Goal: Task Accomplishment & Management: Manage account settings

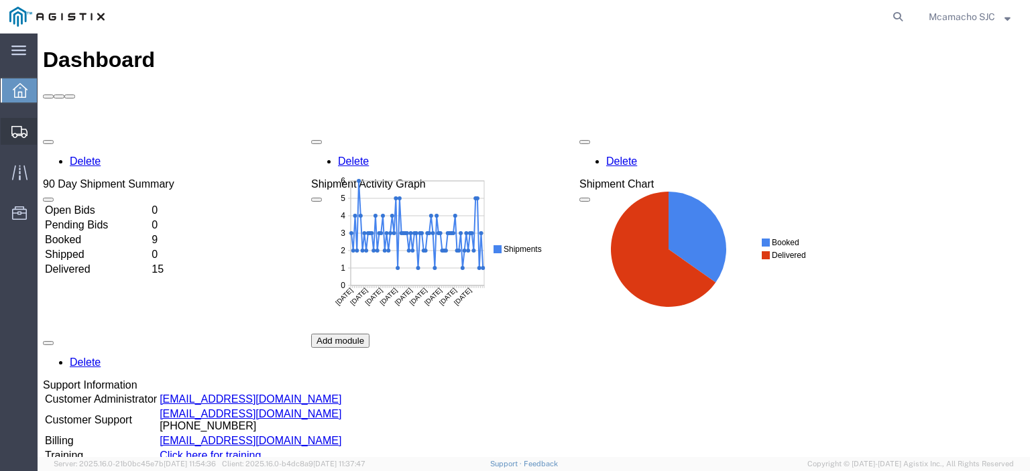
click at [46, 127] on span "Shipments" at bounding box center [41, 131] width 9 height 27
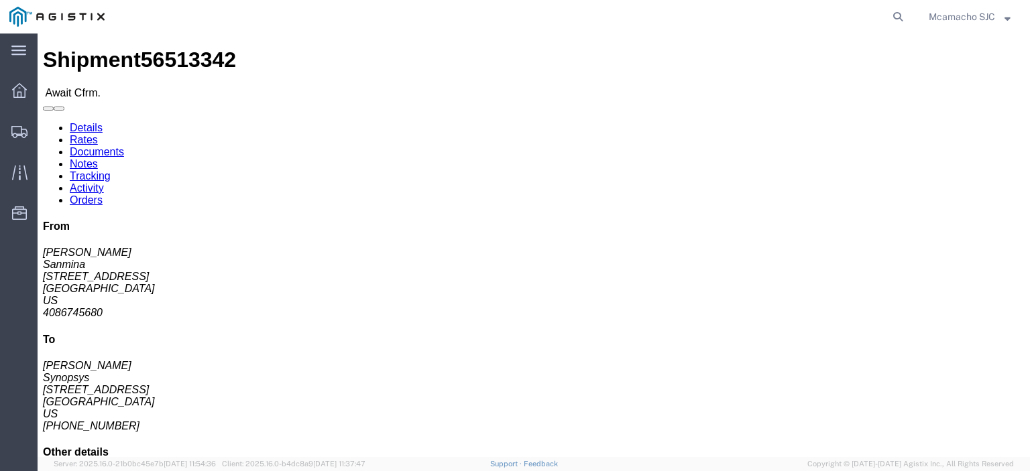
click link "Confirm"
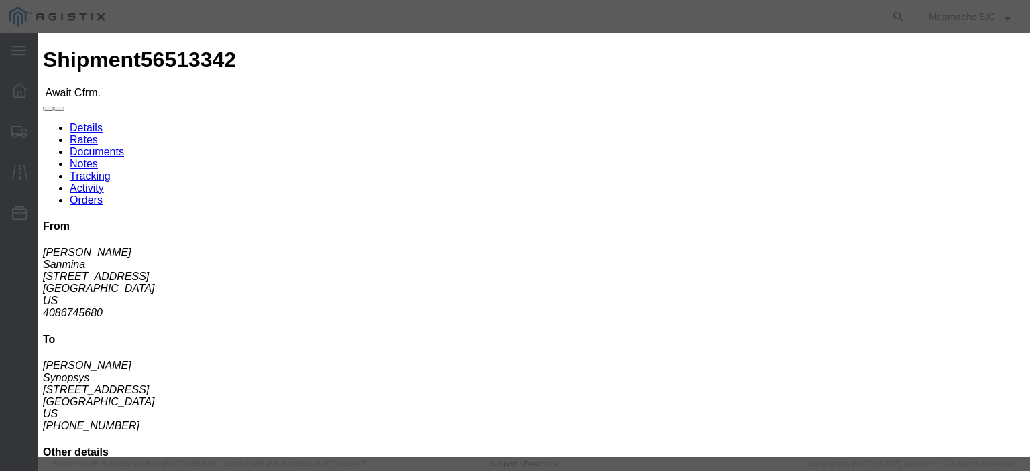
click input "text"
paste input "1000973177"
type input "1000973177"
type input "MARIA CAMACHO"
type input "4084571280"
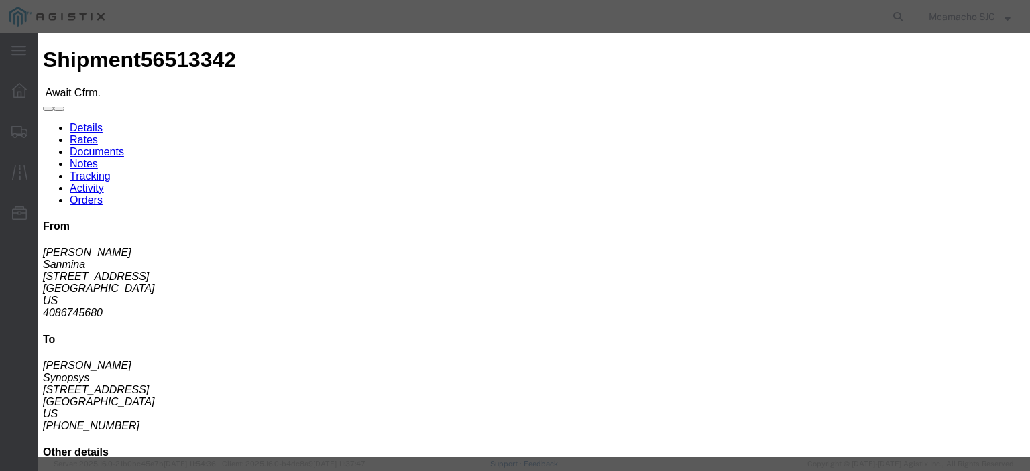
scroll to position [67, 0]
click select "Select Midnight 1 am 2 am 3 am 4 am 5 am 6 am 7 am 8 am 9 am 10 am 11 am 12 Noo…"
select select "1400"
click select "Select Midnight 1 am 2 am 3 am 4 am 5 am 6 am 7 am 8 am 9 am 10 am 11 am 12 Noo…"
click input "08/16/2025"
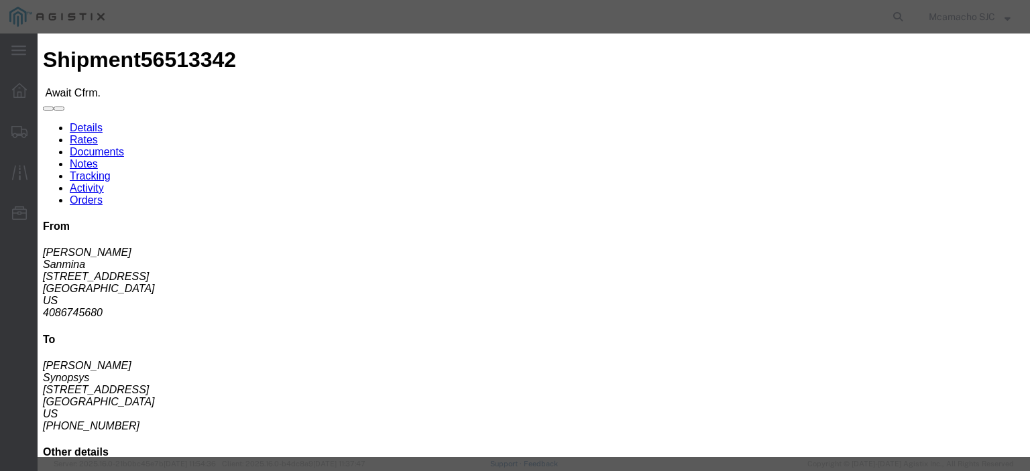
click td "15"
type input "08/15/2025"
click select "Select Midnight 1 am 2 am 3 am 4 am 5 am 6 am 7 am 8 am 9 am 10 am 11 am 12 Noo…"
select select "1600"
click select "Select Midnight 1 am 2 am 3 am 4 am 5 am 6 am 7 am 8 am 9 am 10 am 11 am 12 Noo…"
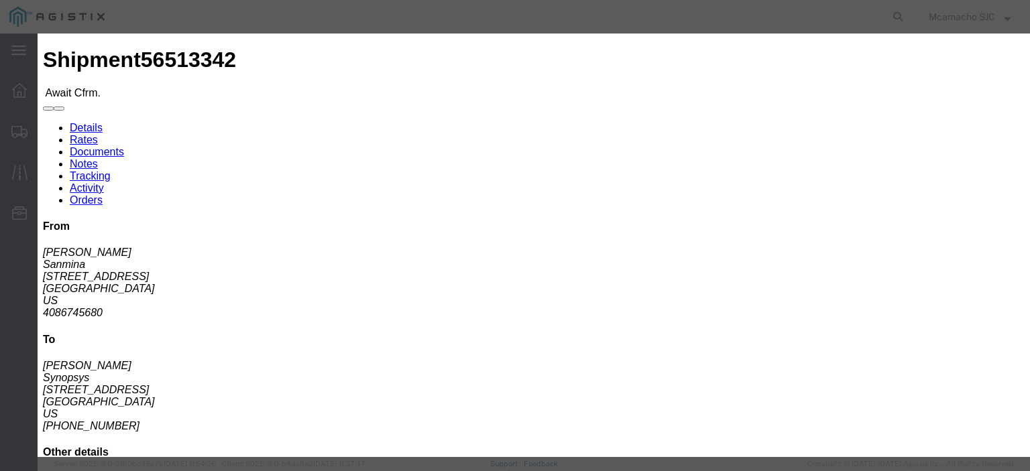
click button "Submit"
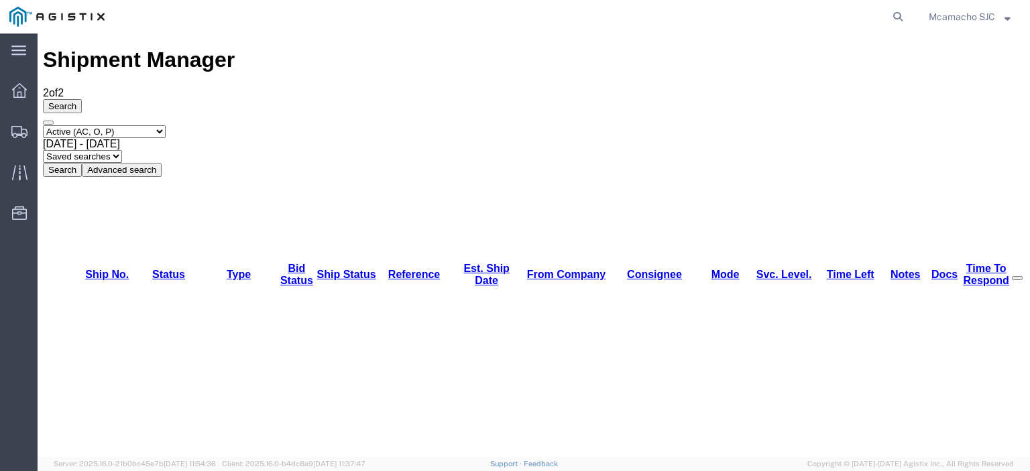
click at [142, 125] on select "Select status Active (AC, O, P) All Approved Awaiting Confirmation (AC) Booked …" at bounding box center [104, 131] width 123 height 13
select select "BOOK"
click at [43, 125] on select "Select status Active (AC, O, P) All Approved Awaiting Confirmation (AC) Booked …" at bounding box center [104, 131] width 123 height 13
click at [82, 163] on button "Search" at bounding box center [62, 170] width 39 height 14
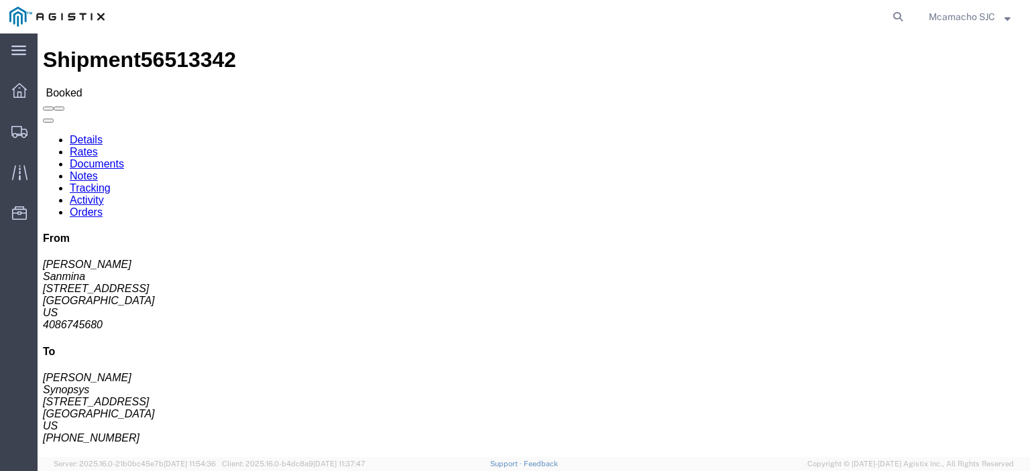
click link "Documents"
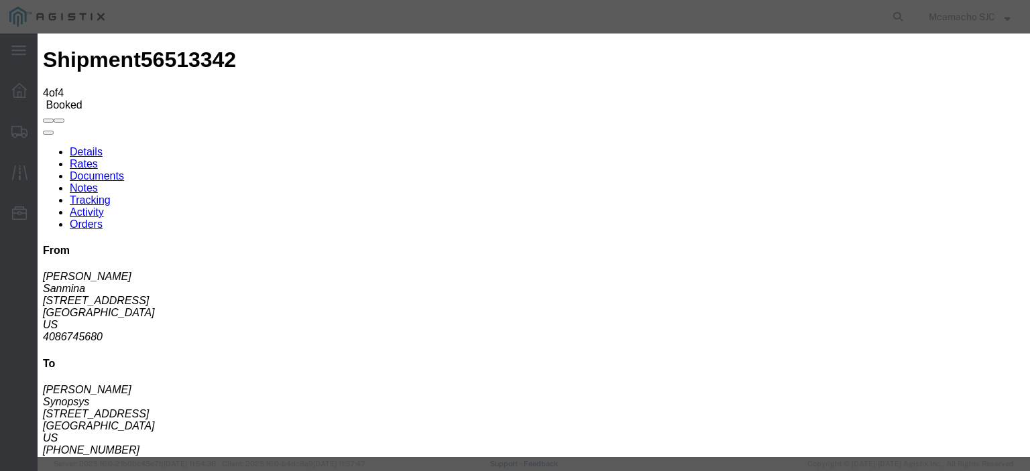
type input "C:\fakepath\1000973177.pdf"
type input "AIRGROUP"
drag, startPoint x: 621, startPoint y: 141, endPoint x: 629, endPoint y: 139, distance: 8.5
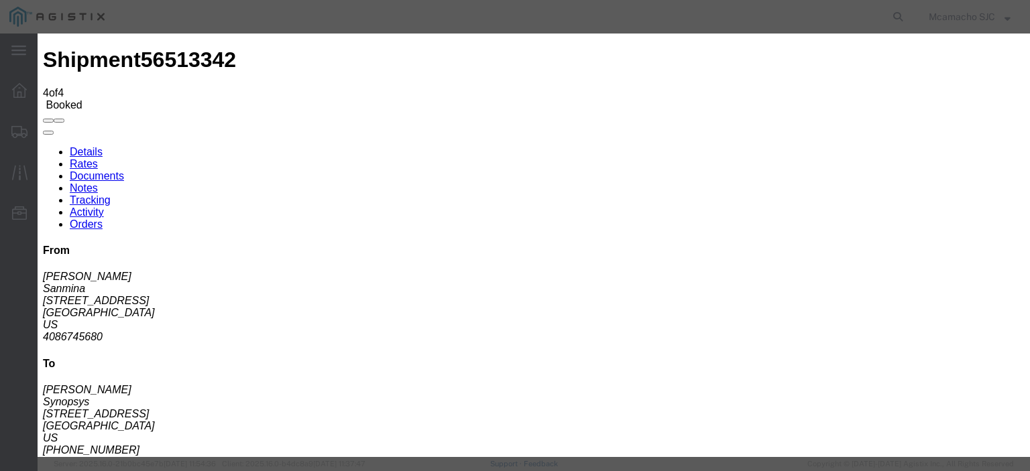
type input "HAWB"
drag, startPoint x: 803, startPoint y: 136, endPoint x: 806, endPoint y: 149, distance: 13.2
select select "BILL_OF_LADING"
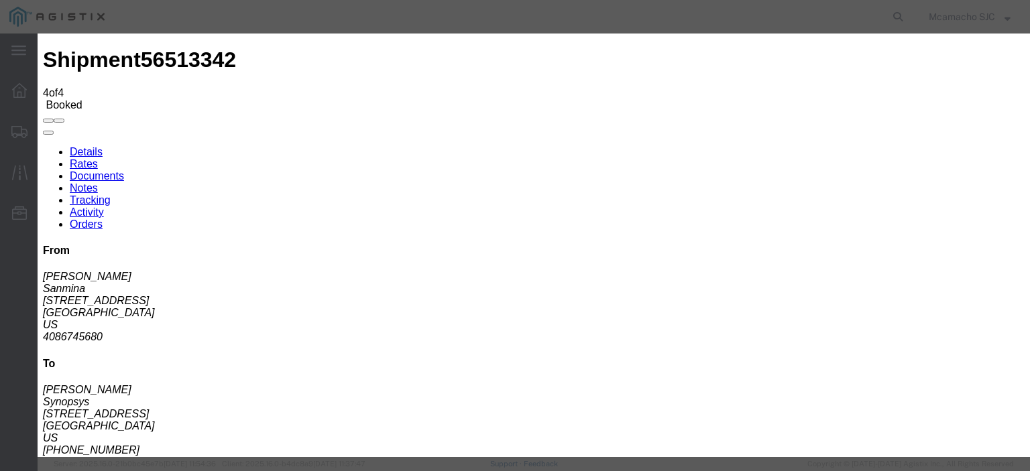
select select
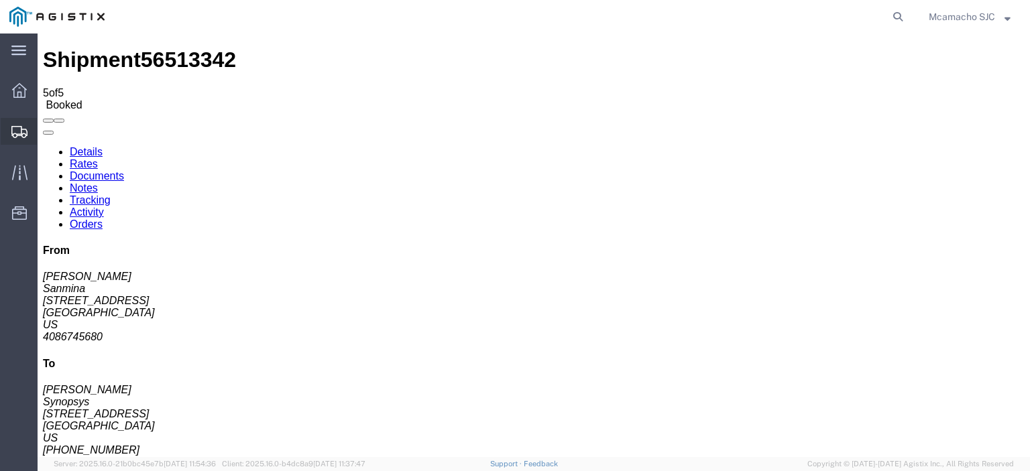
click at [46, 133] on span "Shipments" at bounding box center [41, 131] width 9 height 27
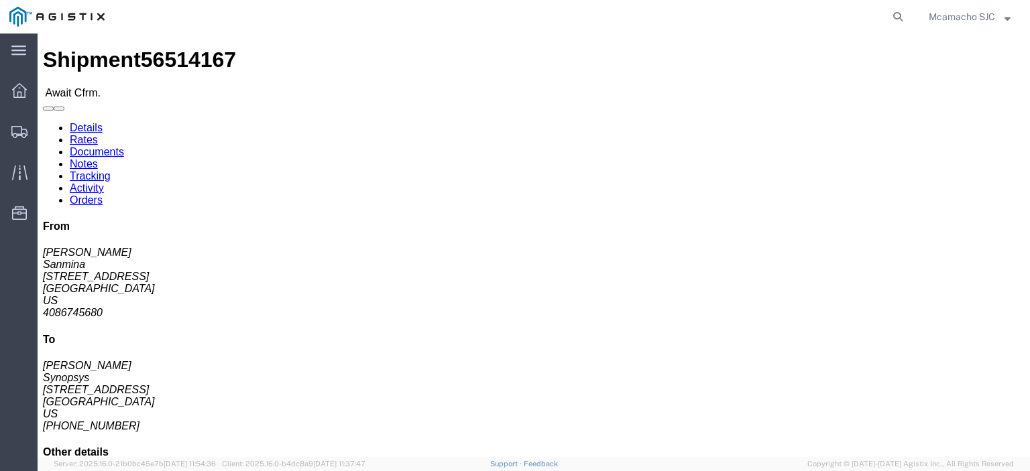
click link "Confirm"
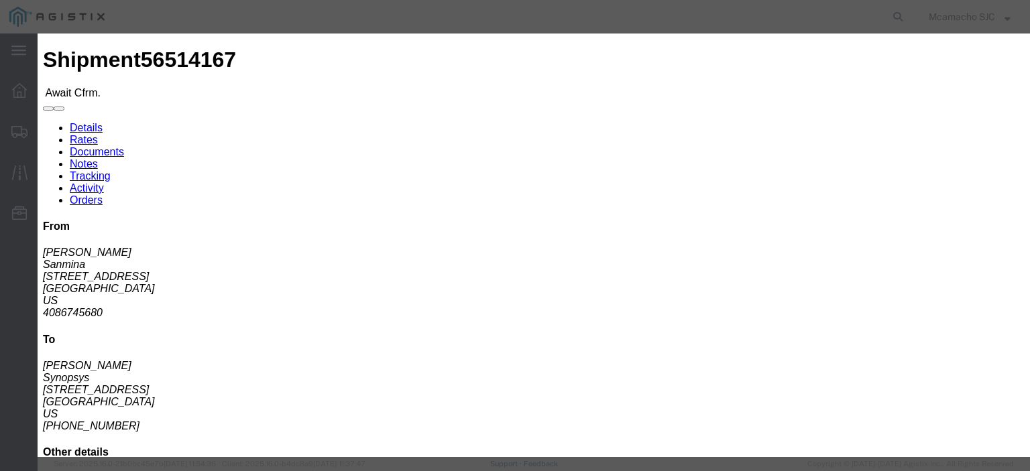
click input "text"
paste input "1000973205"
type input "1000973205"
type input "MARIA CAMACHO"
click input "text"
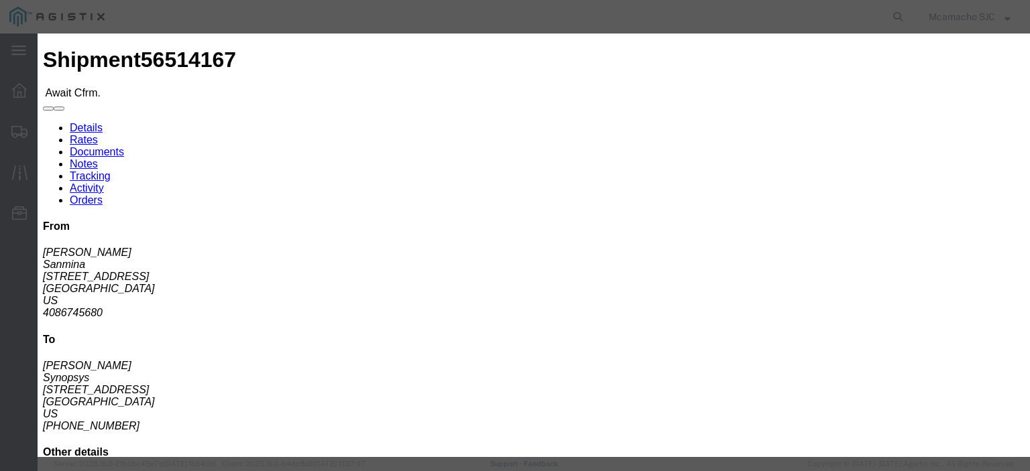
type input "4084571280"
click select "Select Midnight 1 am 2 am 3 am 4 am 5 am 6 am 7 am 8 am 9 am 10 am 11 am 12 Noo…"
select select "1400"
click select "Select Midnight 1 am 2 am 3 am 4 am 5 am 6 am 7 am 8 am 9 am 10 am 11 am 12 Noo…"
click div "Confirmation Details Use my profile Bill of Lading Number 1000973205 Person Mon…"
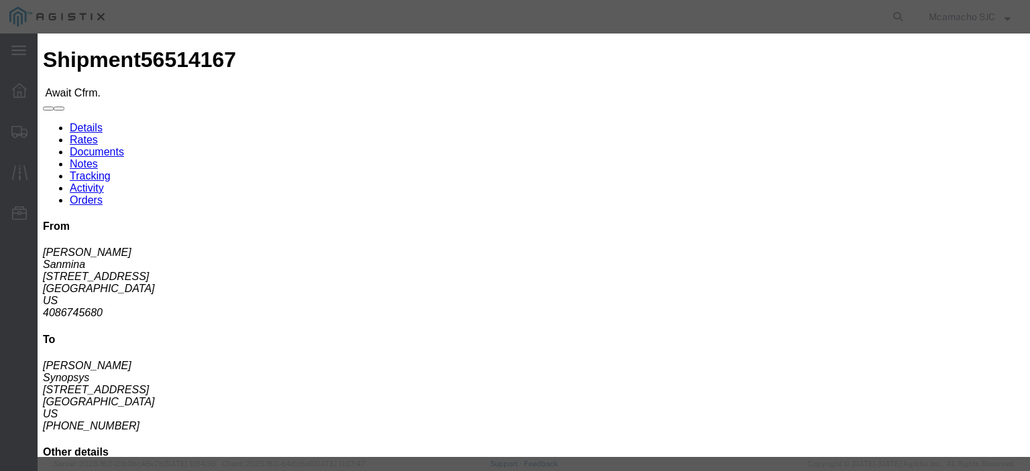
scroll to position [67, 0]
click input "08/16/2025"
click td "15"
type input "08/15/2025"
click select "Select Midnight 1 am 2 am 3 am 4 am 5 am 6 am 7 am 8 am 9 am 10 am 11 am 12 Noo…"
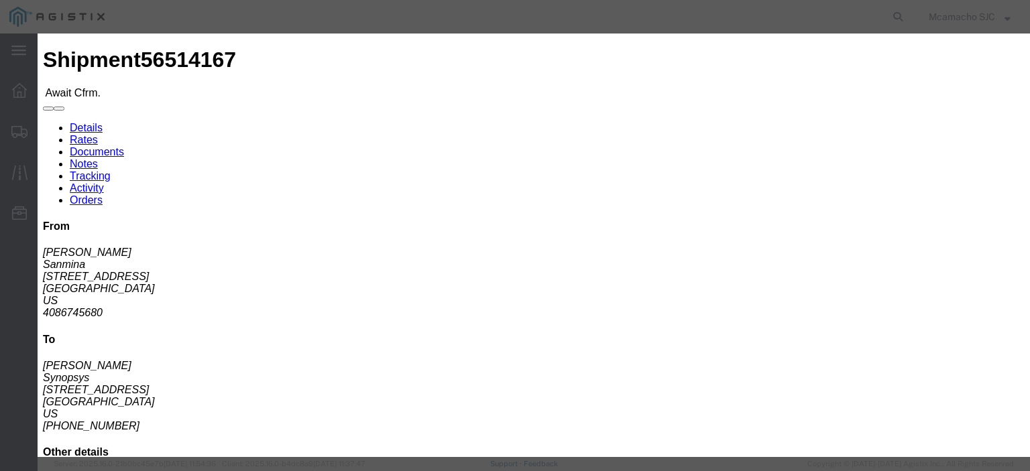
select select "1600"
click select "Select Midnight 1 am 2 am 3 am 4 am 5 am 6 am 7 am 8 am 9 am 10 am 11 am 12 Noo…"
click button "Submit"
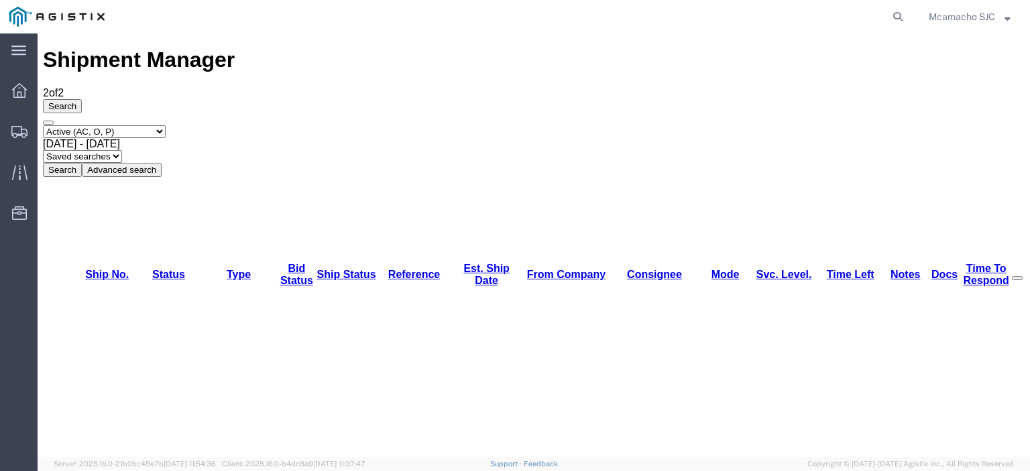
click at [137, 125] on select "Select status Active (AC, O, P) All Approved Awaiting Confirmation (AC) Booked …" at bounding box center [104, 131] width 123 height 13
select select "BOOK"
click at [43, 125] on select "Select status Active (AC, O, P) All Approved Awaiting Confirmation (AC) Booked …" at bounding box center [104, 131] width 123 height 13
click at [82, 163] on button "Search" at bounding box center [62, 170] width 39 height 14
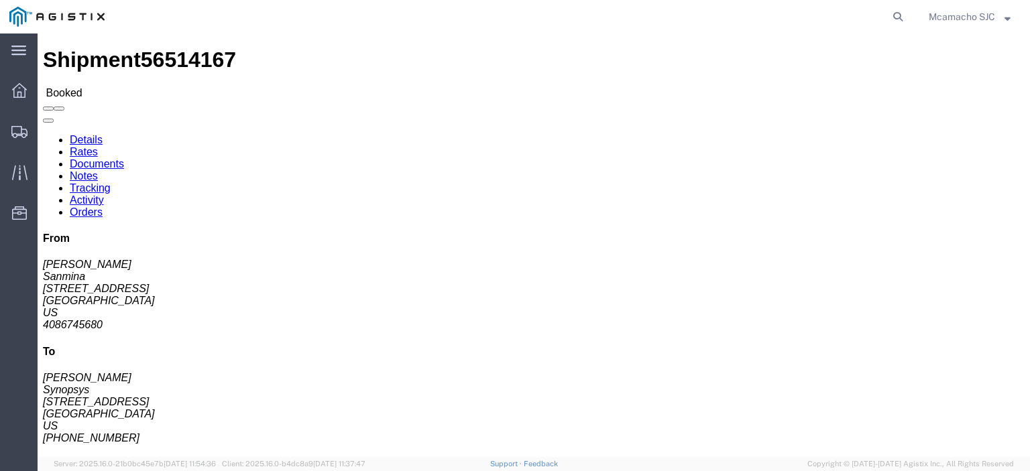
click link "Documents"
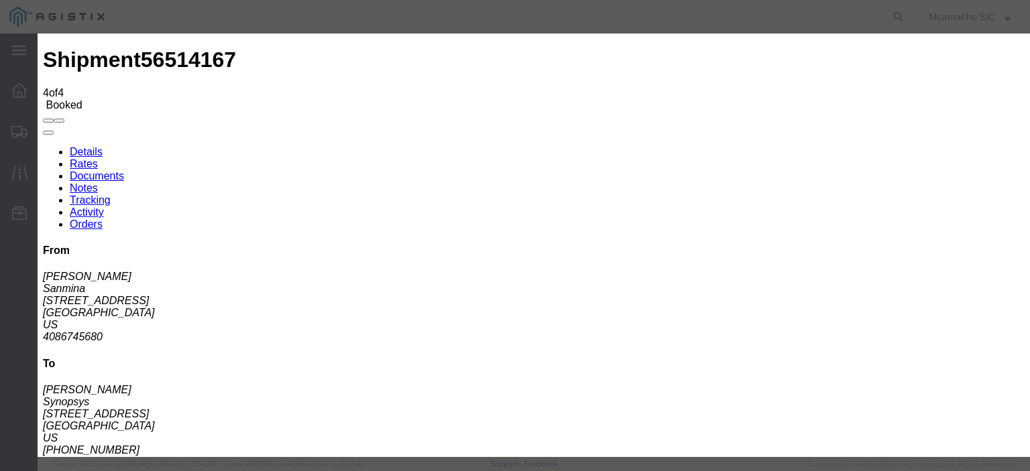
type input "C:\fakepath\1000973205.pdf"
drag, startPoint x: 442, startPoint y: 144, endPoint x: 455, endPoint y: 151, distance: 15.3
type input "AIRGROUP"
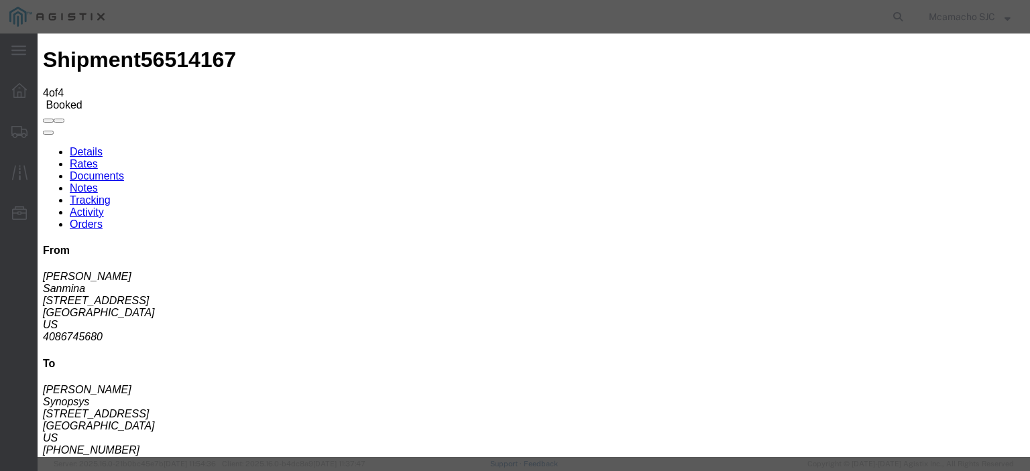
type input "HAWB"
drag, startPoint x: 821, startPoint y: 145, endPoint x: 826, endPoint y: 149, distance: 7.1
select select "BILL_OF_LADING"
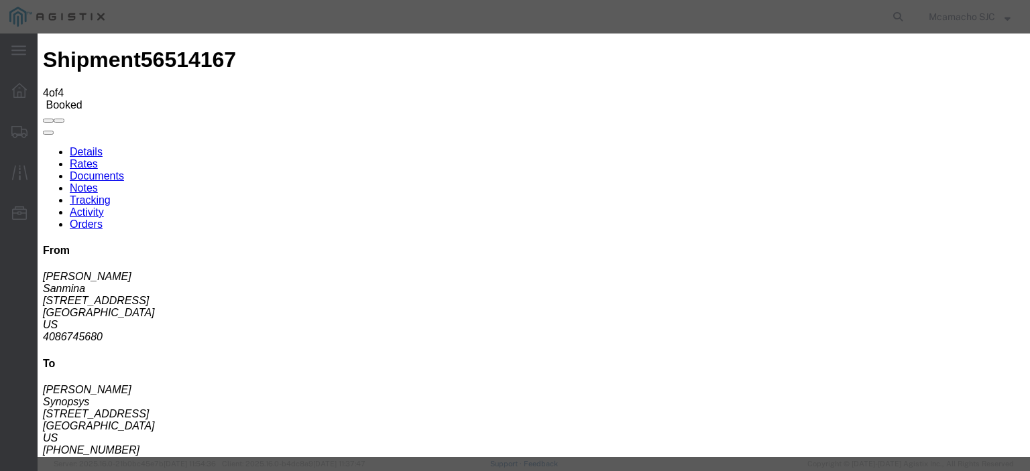
select select
